Goal: Information Seeking & Learning: Find contact information

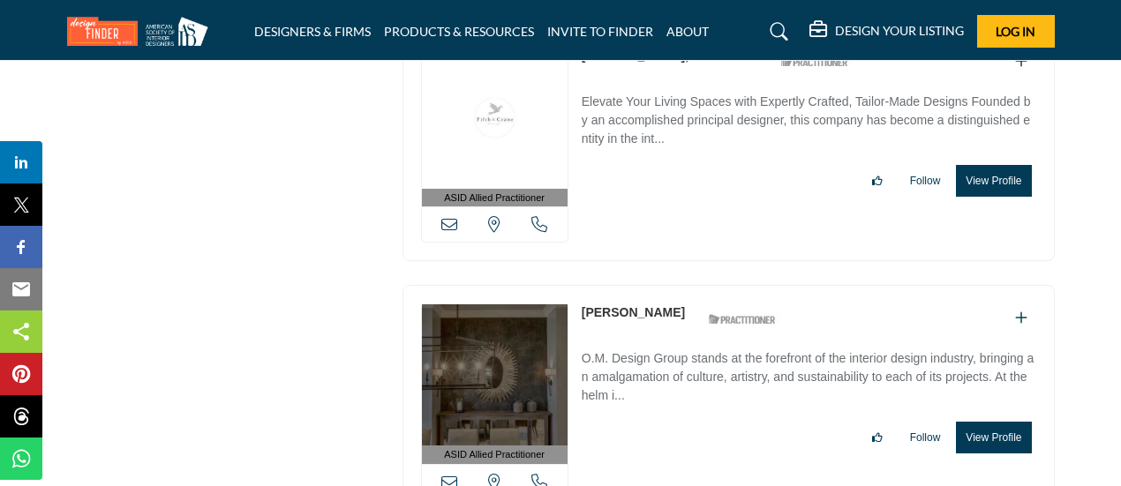
scroll to position [8954, 0]
click at [606, 305] on link "[PERSON_NAME]" at bounding box center [633, 312] width 103 height 14
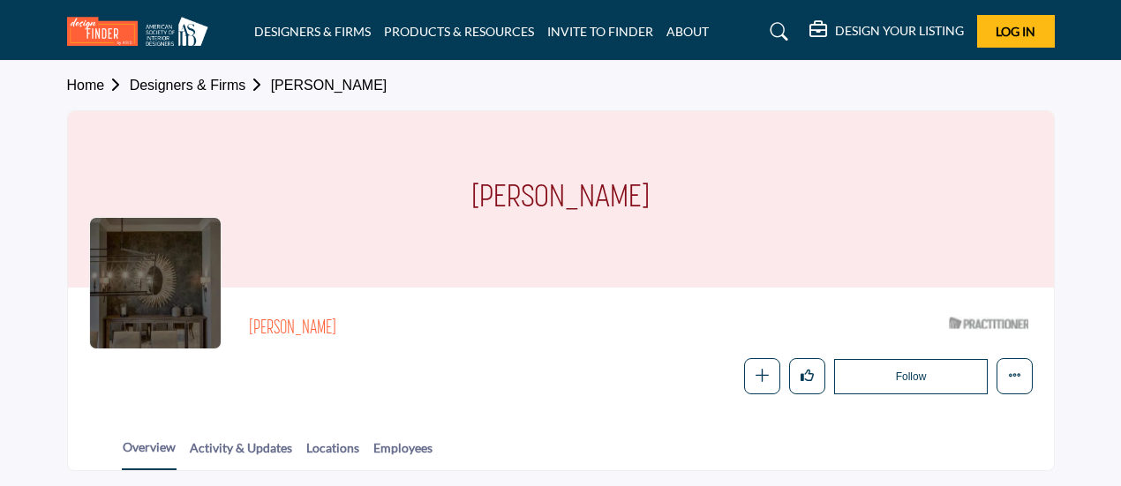
scroll to position [291, 0]
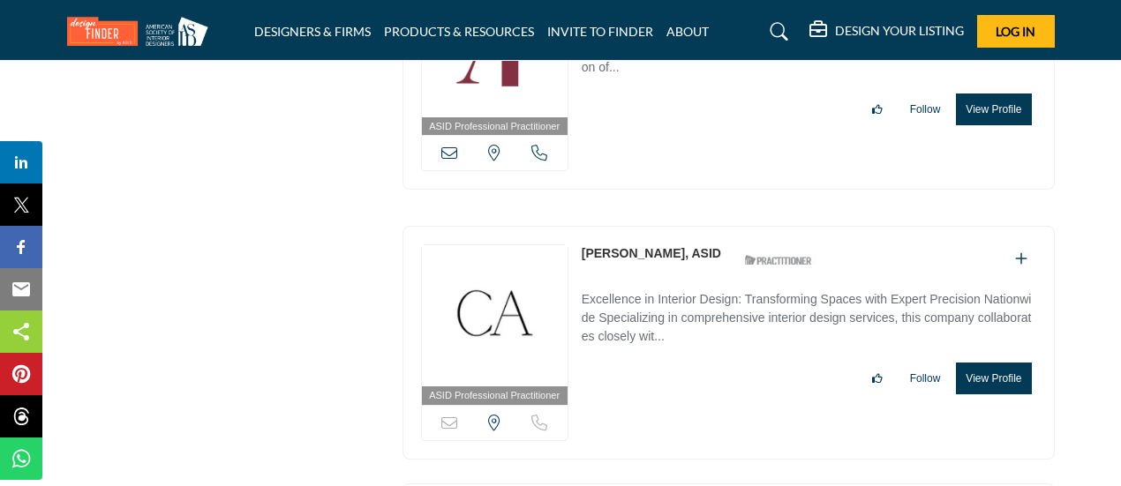
scroll to position [11048, 0]
click at [634, 245] on link "Cortney Austin, ASID" at bounding box center [651, 252] width 139 height 14
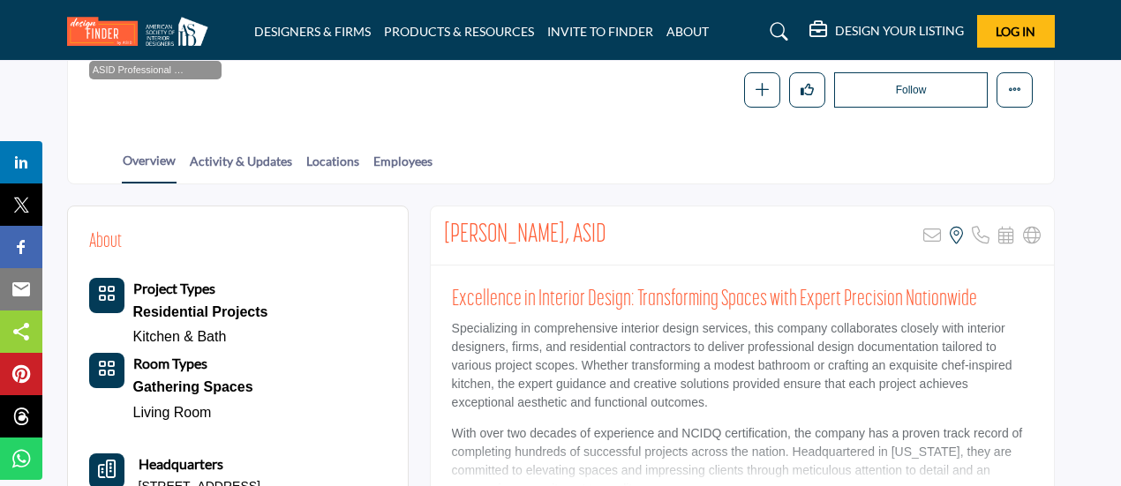
scroll to position [290, 0]
drag, startPoint x: 444, startPoint y: 225, endPoint x: 614, endPoint y: 232, distance: 170.5
click at [614, 232] on div "Cortney Austin, ASID Sorry, but this listing is on a subscription plan which do…" at bounding box center [742, 235] width 623 height 59
copy h2 "[PERSON_NAME], ASID"
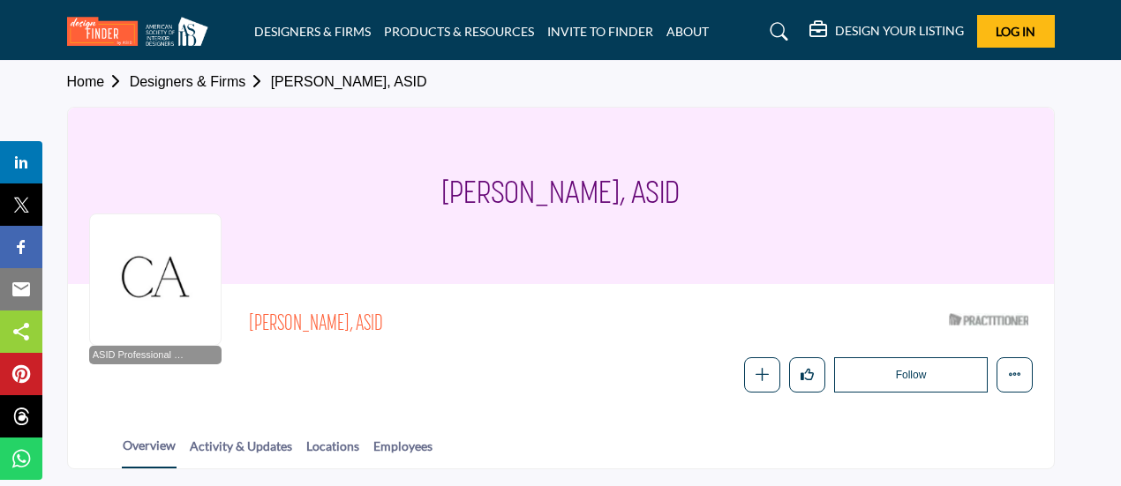
scroll to position [0, 0]
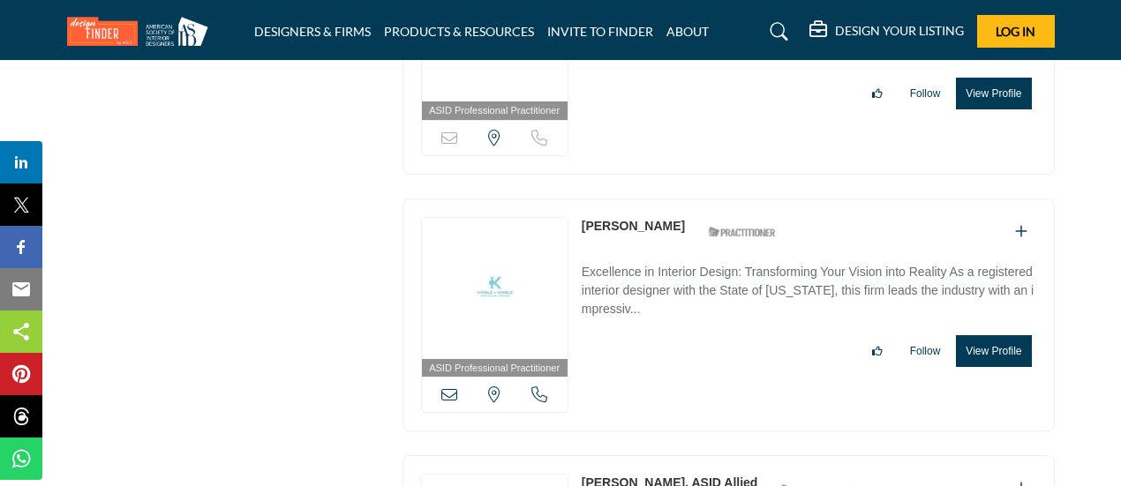
scroll to position [11333, 0]
click at [623, 218] on link "[PERSON_NAME]" at bounding box center [633, 225] width 103 height 14
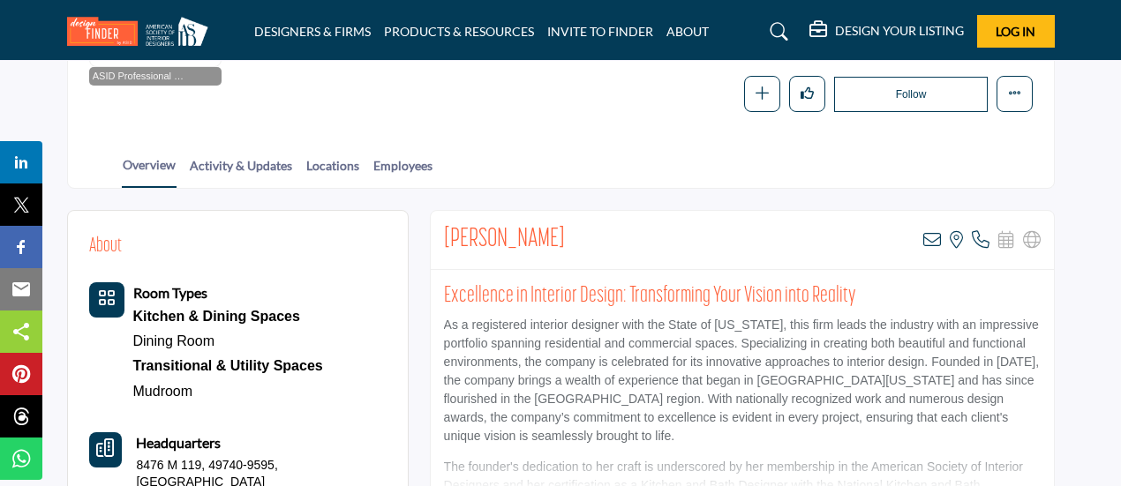
scroll to position [286, 0]
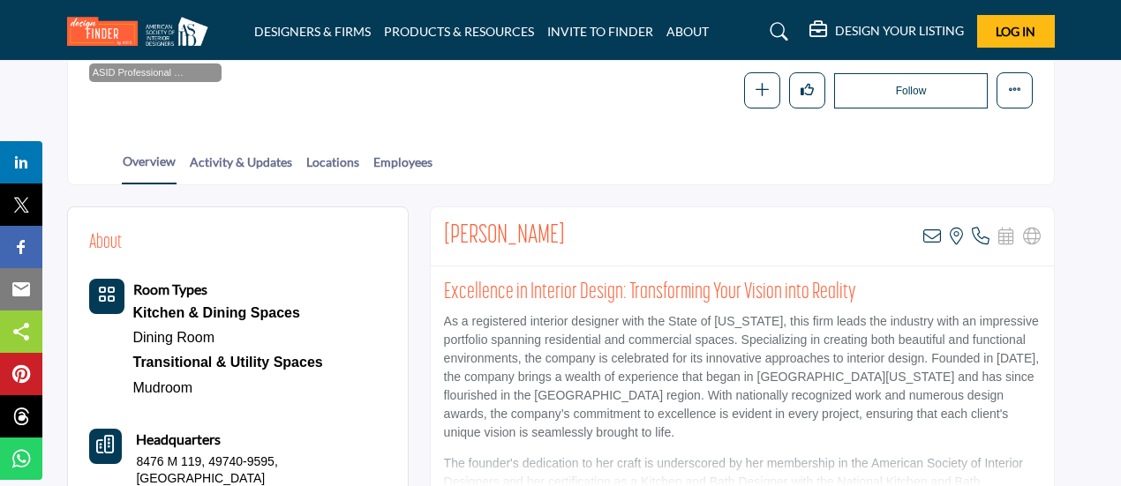
drag, startPoint x: 443, startPoint y: 232, endPoint x: 605, endPoint y: 227, distance: 162.5
click at [605, 227] on div "Caroline Kimble View email address of this listing View the location of this li…" at bounding box center [742, 236] width 623 height 59
copy h2 "[PERSON_NAME]"
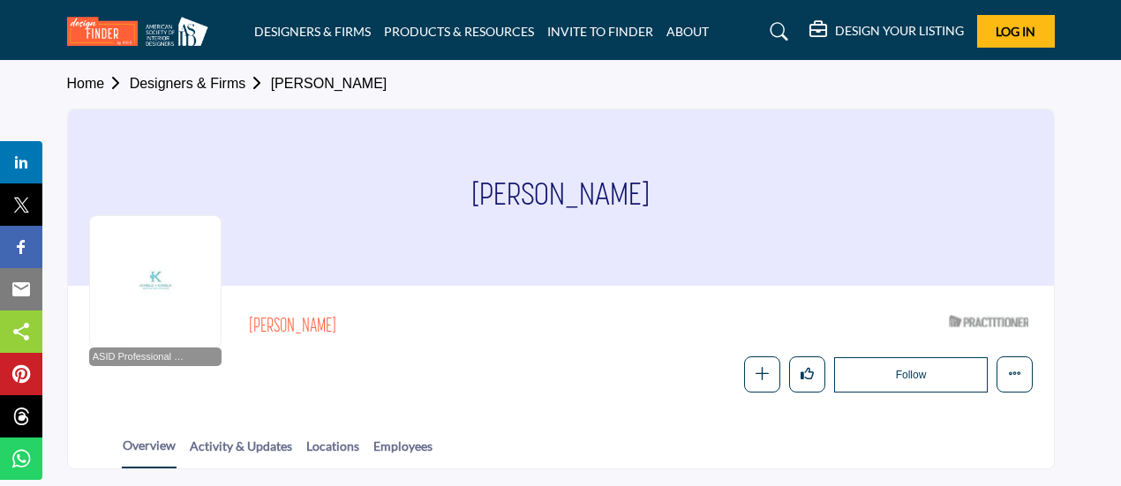
scroll to position [0, 0]
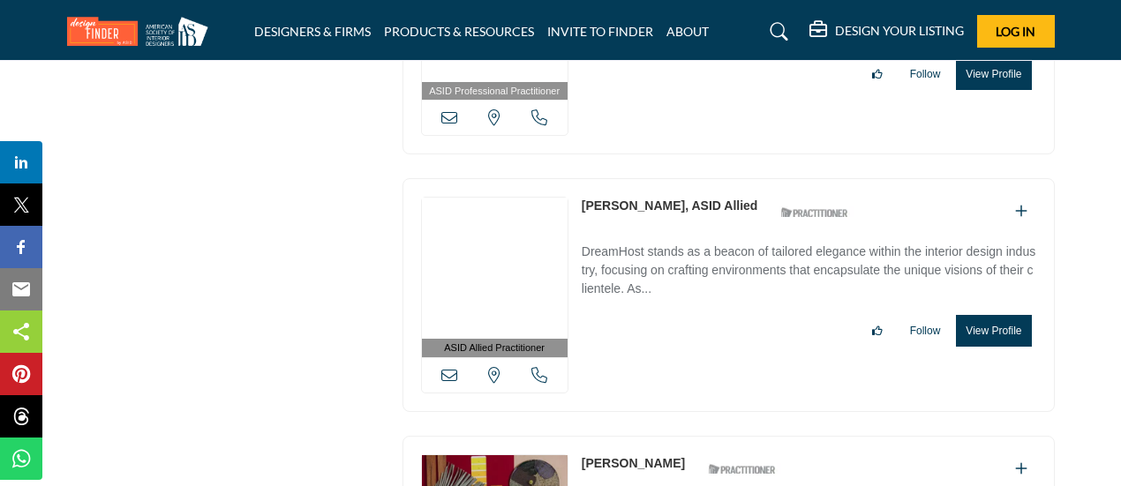
scroll to position [11610, 0]
